Goal: Transaction & Acquisition: Purchase product/service

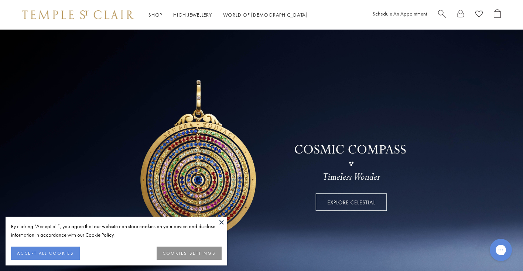
click at [221, 221] on button at bounding box center [221, 221] width 11 height 11
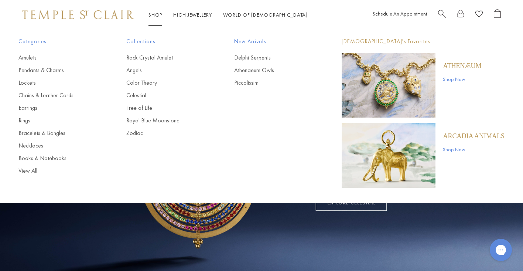
click at [158, 13] on link "Shop Shop" at bounding box center [155, 14] width 14 height 7
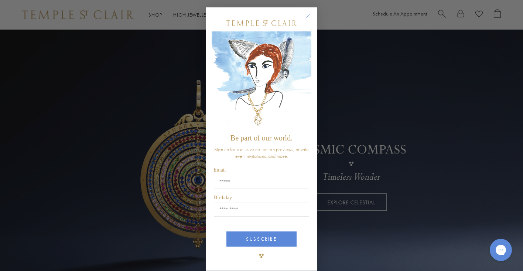
click at [308, 16] on circle "Close dialog" at bounding box center [308, 15] width 9 height 9
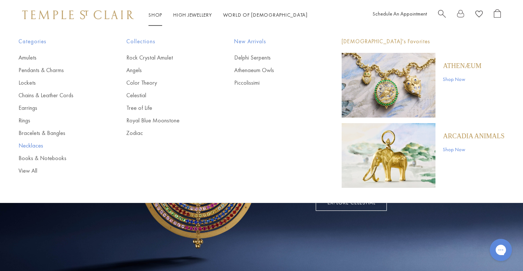
click at [35, 145] on link "Necklaces" at bounding box center [57, 145] width 78 height 8
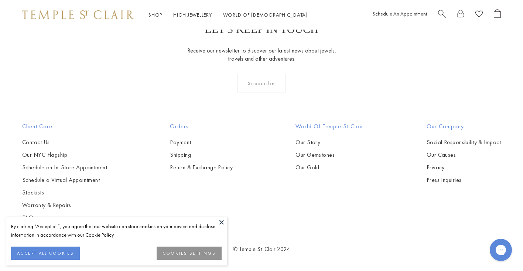
scroll to position [729, 0]
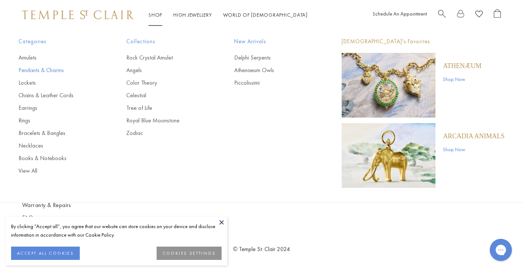
click at [57, 70] on link "Pendants & Charms" at bounding box center [57, 70] width 78 height 8
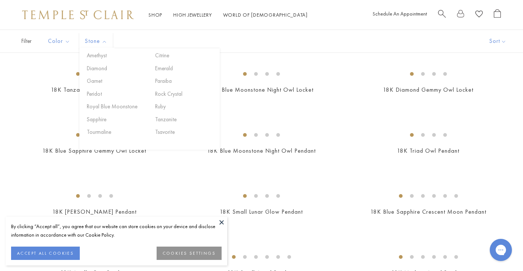
scroll to position [107, 0]
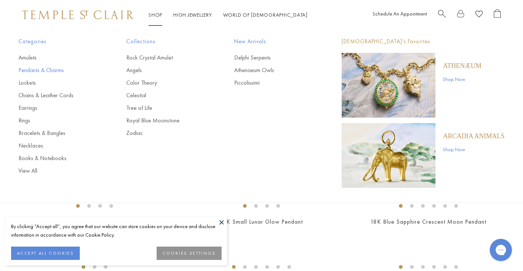
click at [57, 70] on link "Pendants & Charms" at bounding box center [57, 70] width 78 height 8
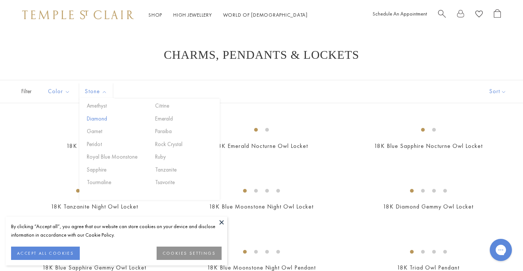
click at [103, 117] on button "Diamond" at bounding box center [116, 118] width 63 height 8
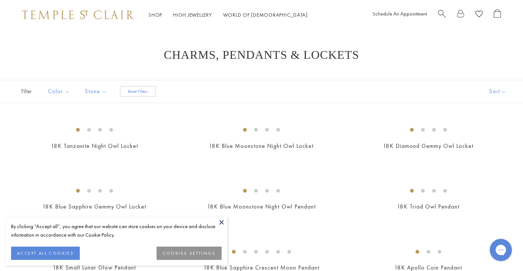
click at [222, 220] on button at bounding box center [221, 221] width 11 height 11
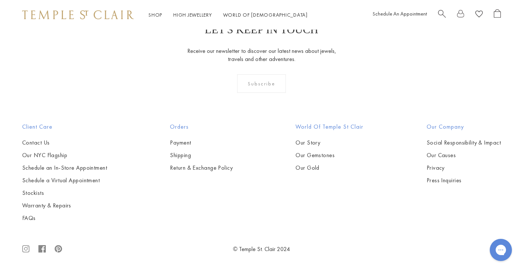
scroll to position [3400, 0]
click at [0, 0] on img at bounding box center [0, 0] width 0 height 0
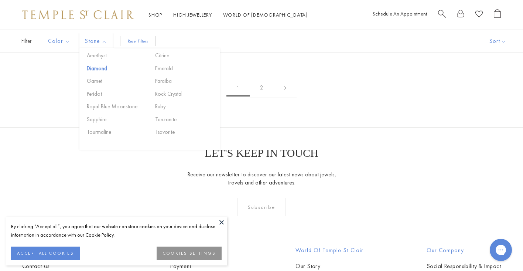
scroll to position [1160, 0]
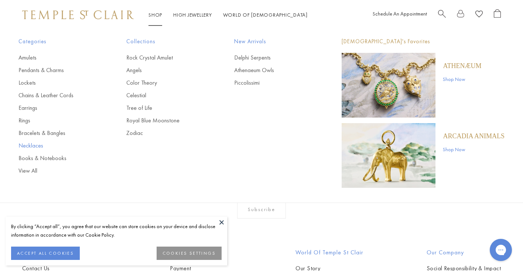
click at [37, 144] on link "Necklaces" at bounding box center [57, 145] width 78 height 8
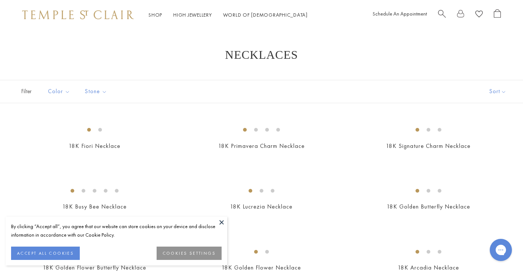
scroll to position [0, 0]
click at [186, 252] on button "COOKIES SETTINGS" at bounding box center [188, 252] width 65 height 13
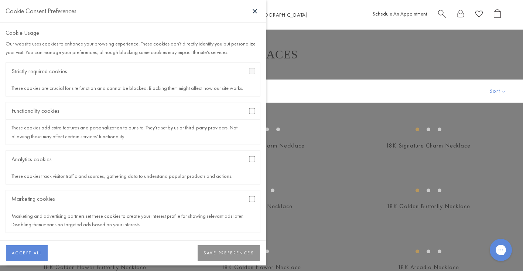
scroll to position [2, 0]
click at [202, 250] on button "SAVE PREFERENCES" at bounding box center [228, 253] width 62 height 16
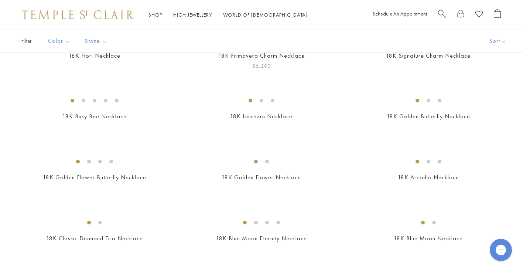
scroll to position [93, 0]
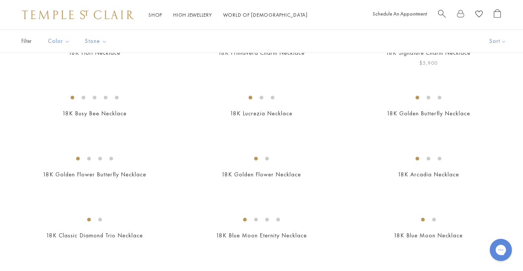
click at [0, 0] on img at bounding box center [0, 0] width 0 height 0
